Goal: Task Accomplishment & Management: Use online tool/utility

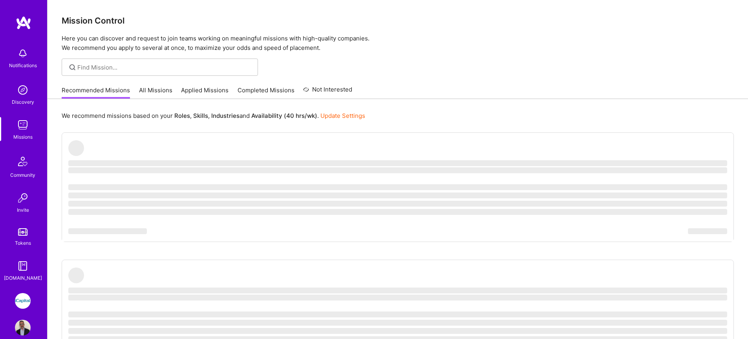
click at [193, 93] on link "Applied Missions" at bounding box center [205, 92] width 48 height 13
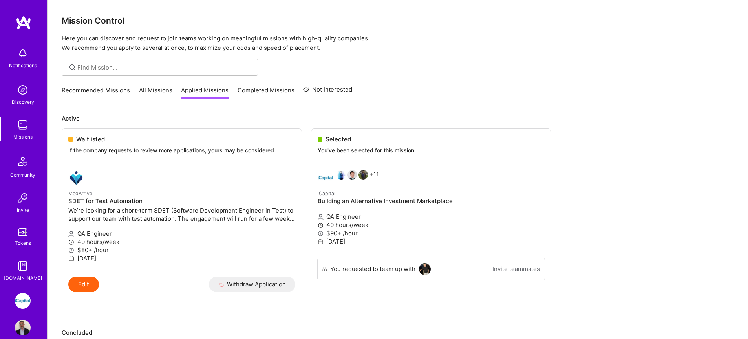
click at [154, 94] on link "All Missions" at bounding box center [155, 92] width 33 height 13
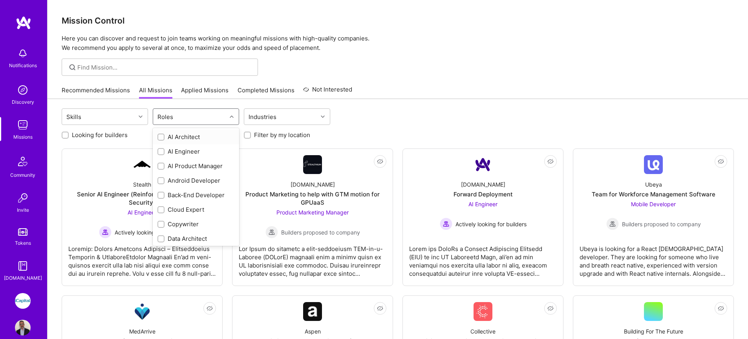
click at [176, 119] on div "Roles" at bounding box center [189, 117] width 73 height 16
click at [194, 232] on div "QA Engineer" at bounding box center [195, 231] width 77 height 8
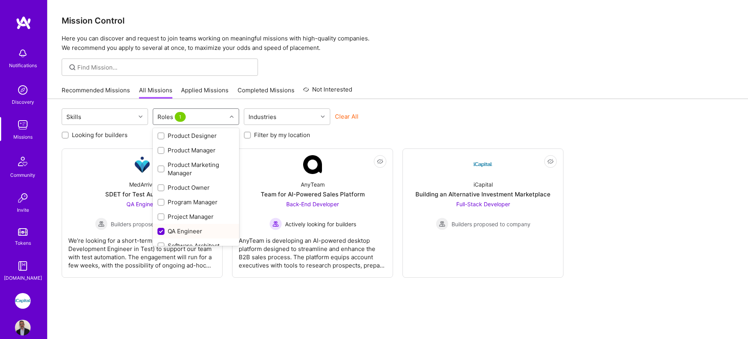
click at [194, 232] on div "QA Engineer" at bounding box center [195, 231] width 77 height 8
checkbox input "false"
